Goal: Find specific page/section: Find specific page/section

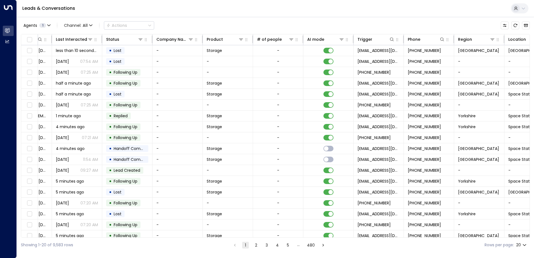
scroll to position [0, 114]
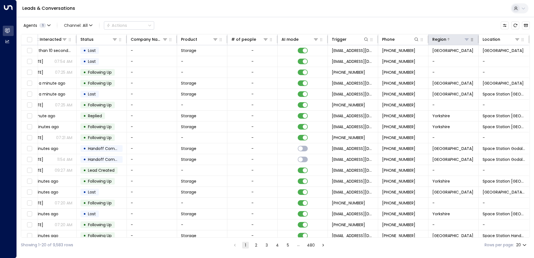
click at [467, 40] on icon at bounding box center [467, 39] width 4 height 4
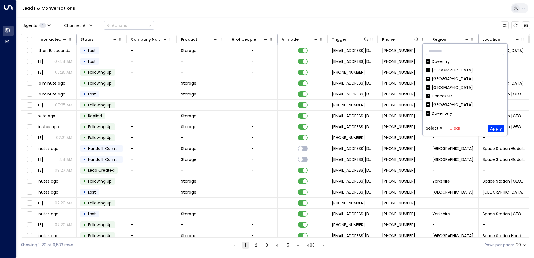
click at [453, 126] on button "Clear" at bounding box center [455, 128] width 11 height 4
click at [448, 105] on div "[GEOGRAPHIC_DATA]" at bounding box center [452, 105] width 41 height 6
click at [498, 127] on button "Apply" at bounding box center [496, 129] width 16 height 8
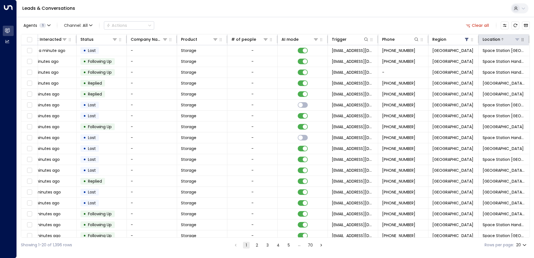
click at [516, 40] on icon at bounding box center [518, 40] width 4 height 2
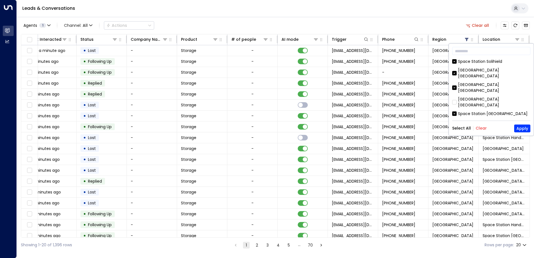
click at [480, 127] on button "Clear" at bounding box center [481, 128] width 11 height 4
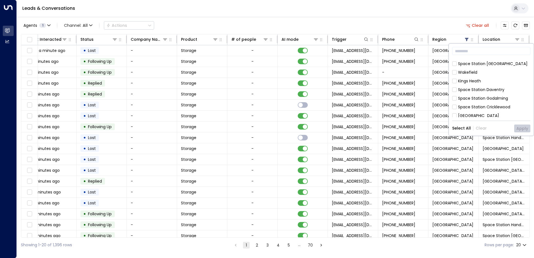
scroll to position [168, 0]
click at [472, 117] on div "[GEOGRAPHIC_DATA]" at bounding box center [478, 120] width 41 height 6
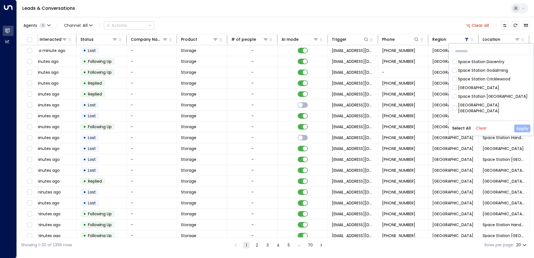
click at [525, 127] on button "Apply" at bounding box center [523, 129] width 16 height 8
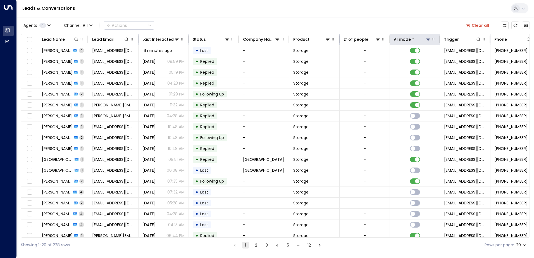
click at [407, 38] on div "AI mode" at bounding box center [402, 39] width 17 height 7
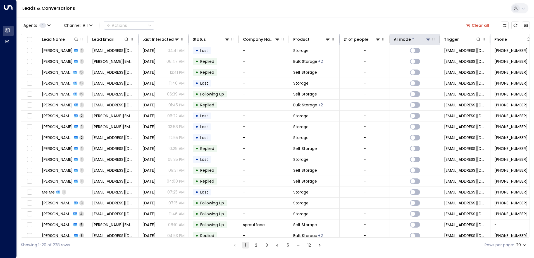
click at [407, 38] on div "AI mode" at bounding box center [402, 39] width 17 height 7
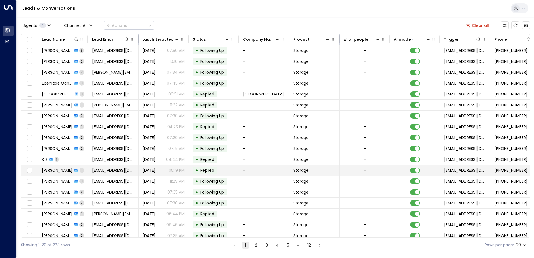
scroll to position [27, 0]
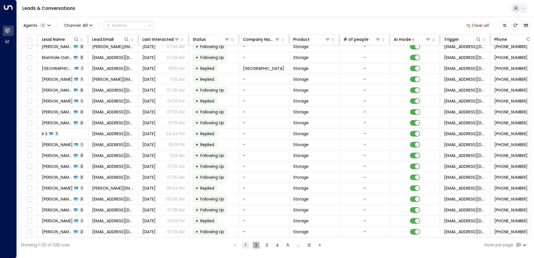
click at [256, 243] on button "2" at bounding box center [256, 245] width 7 height 7
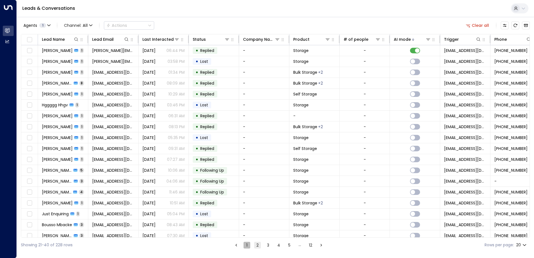
click at [245, 246] on button "1" at bounding box center [247, 245] width 7 height 7
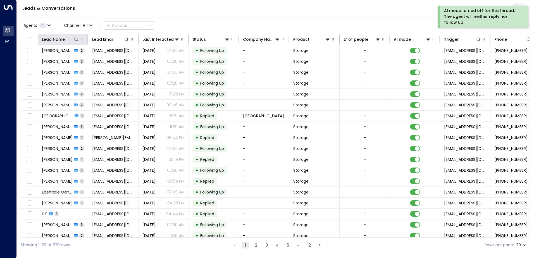
click at [74, 36] on th "Lead Name" at bounding box center [63, 39] width 50 height 11
click at [77, 39] on icon at bounding box center [76, 39] width 4 height 4
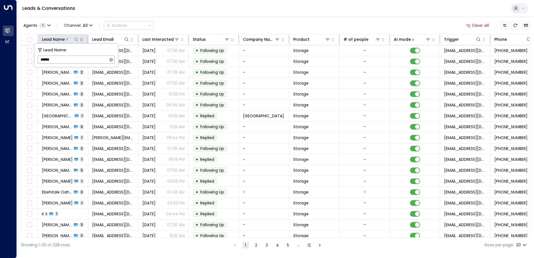
type input "******"
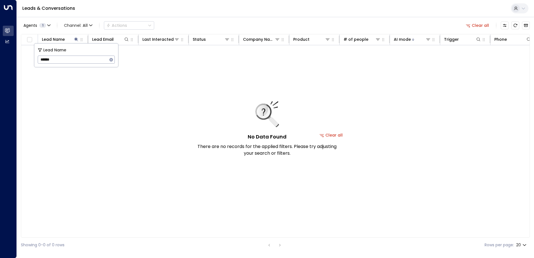
click at [111, 60] on icon "button" at bounding box center [112, 60] width 4 height 4
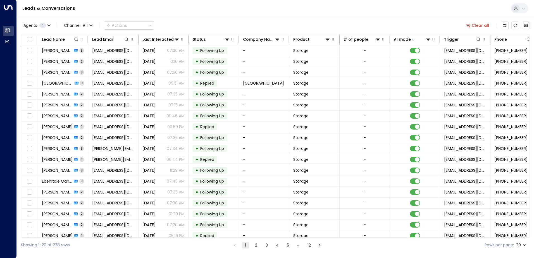
click at [227, 12] on div "Leads & Conversations" at bounding box center [276, 8] width 518 height 17
